Goal: Find specific page/section: Find specific page/section

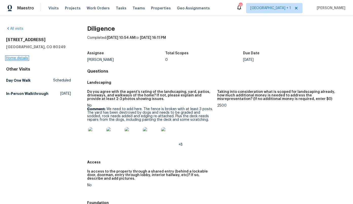
click at [23, 58] on link "Home details" at bounding box center [17, 58] width 22 height 4
click at [41, 44] on div "19370 E 40th Pl Denver, CO 80249" at bounding box center [38, 43] width 65 height 12
drag, startPoint x: 42, startPoint y: 40, endPoint x: 3, endPoint y: 40, distance: 39.2
click at [3, 40] on div "All visits 19370 E 40th Pl Denver, CO 80249 Home details Other Visits Day One W…" at bounding box center [176, 110] width 353 height 188
copy h2 "19370 E 40th Pl"
